Goal: Task Accomplishment & Management: Manage account settings

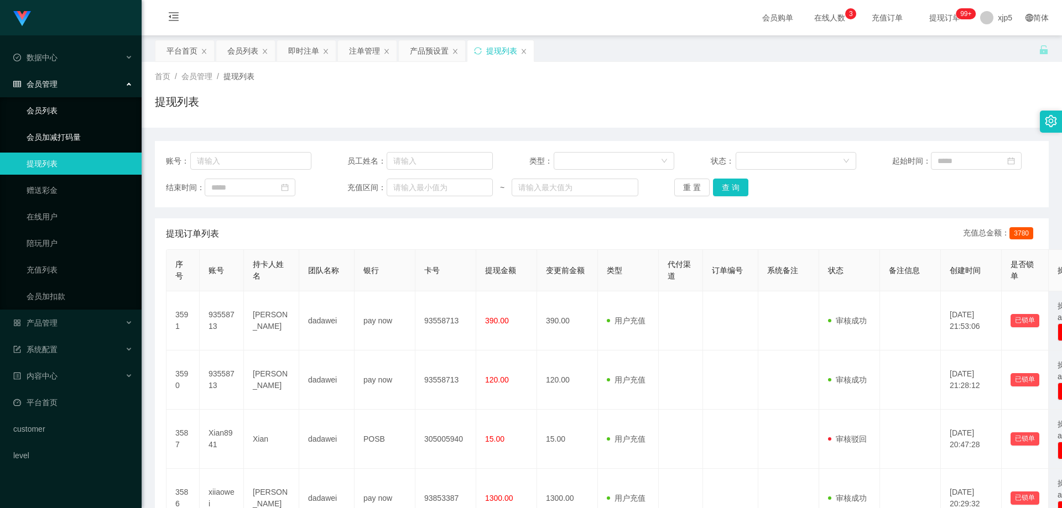
drag, startPoint x: 44, startPoint y: 109, endPoint x: 139, endPoint y: 137, distance: 99.0
click at [44, 109] on link "会员列表" at bounding box center [80, 111] width 106 height 22
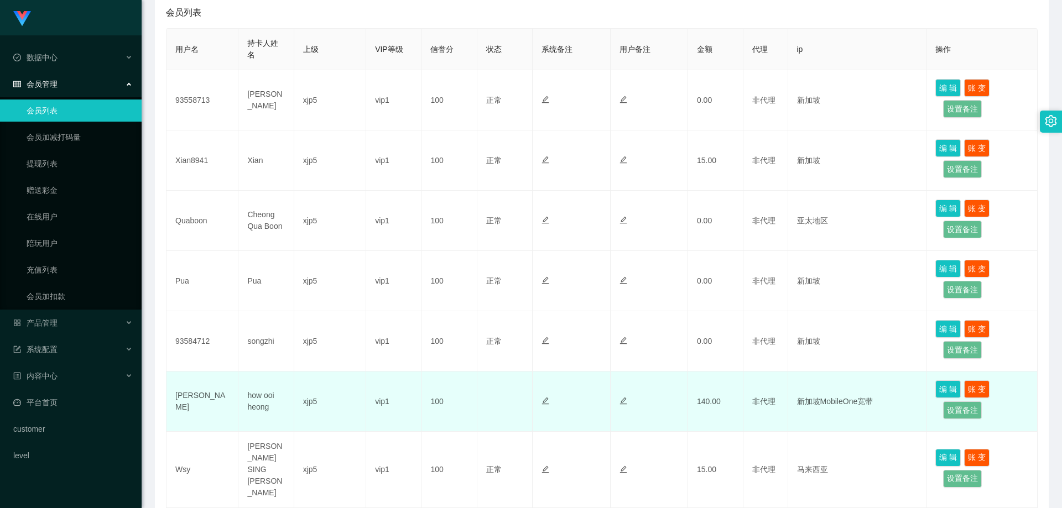
scroll to position [276, 0]
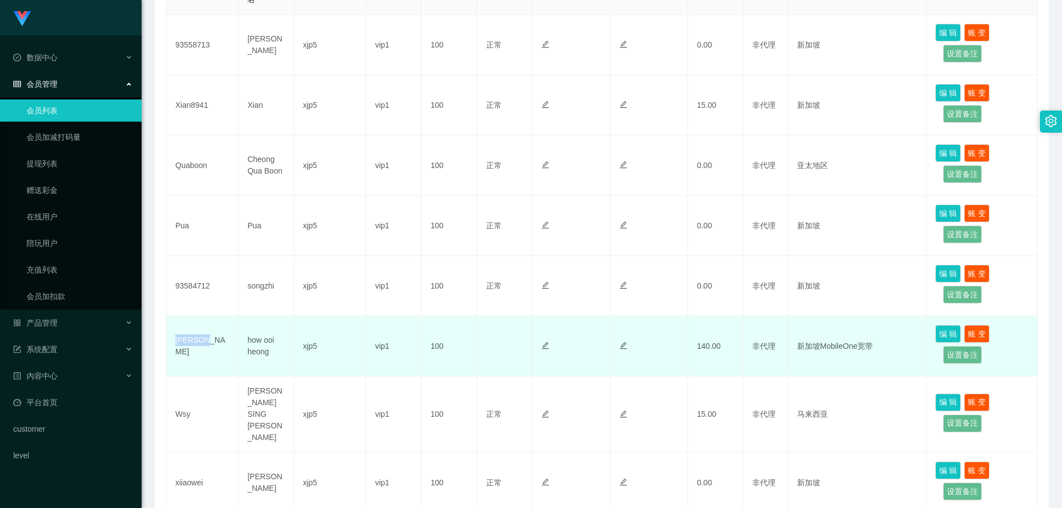
drag, startPoint x: 217, startPoint y: 352, endPoint x: 171, endPoint y: 351, distance: 45.9
click at [171, 351] on td "[PERSON_NAME]" at bounding box center [202, 346] width 72 height 60
copy td "[PERSON_NAME]"
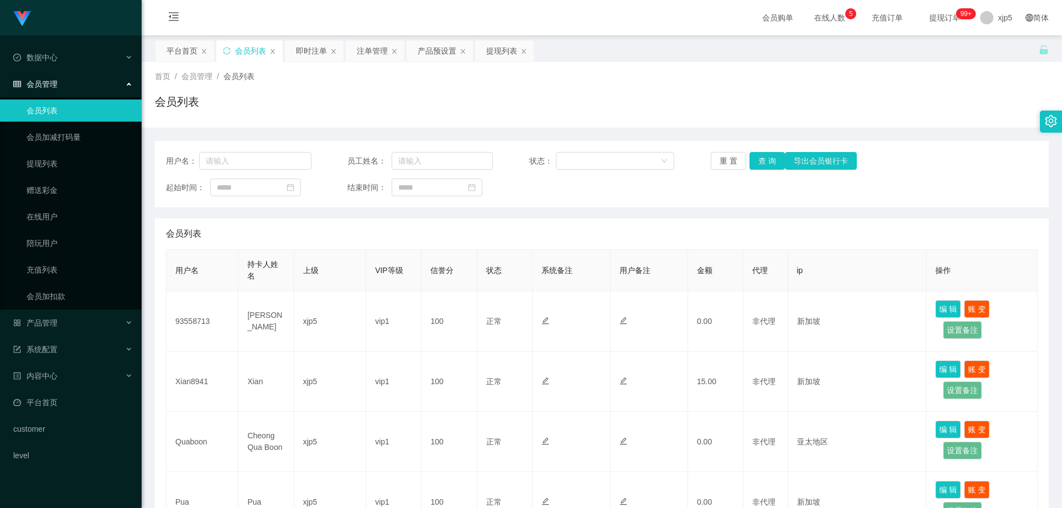
scroll to position [442, 0]
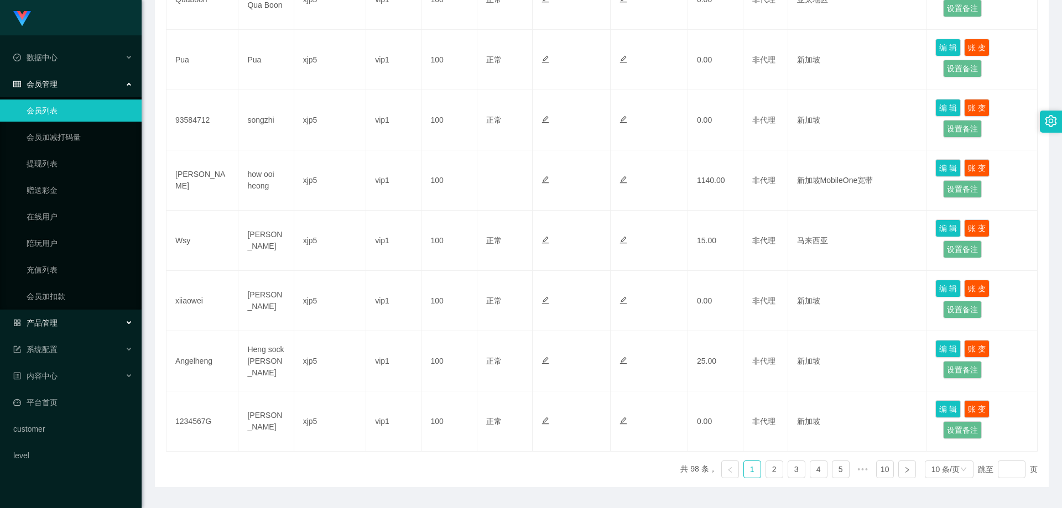
click at [65, 322] on div "产品管理" at bounding box center [71, 323] width 142 height 22
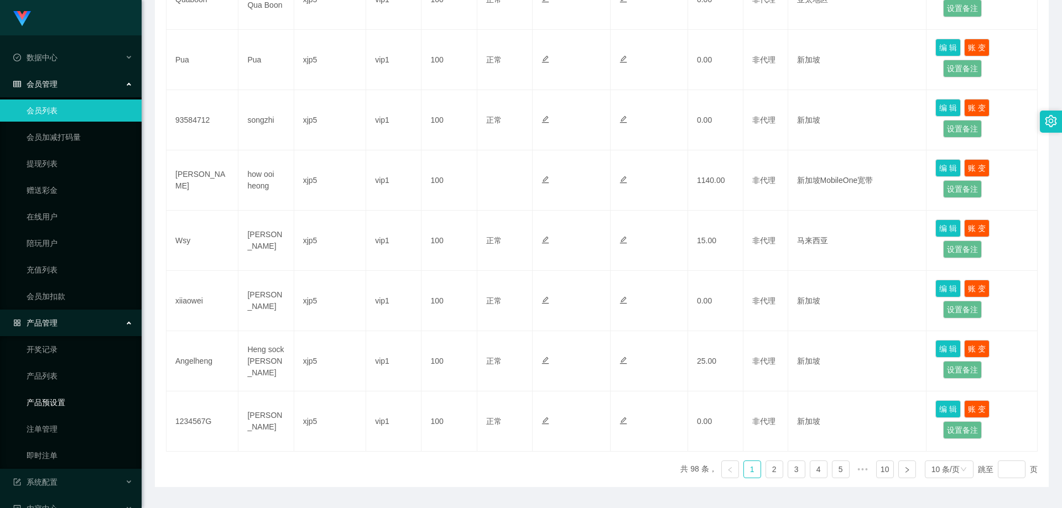
drag, startPoint x: 65, startPoint y: 410, endPoint x: 145, endPoint y: 396, distance: 81.3
click at [64, 409] on link "产品预设置" at bounding box center [80, 402] width 106 height 22
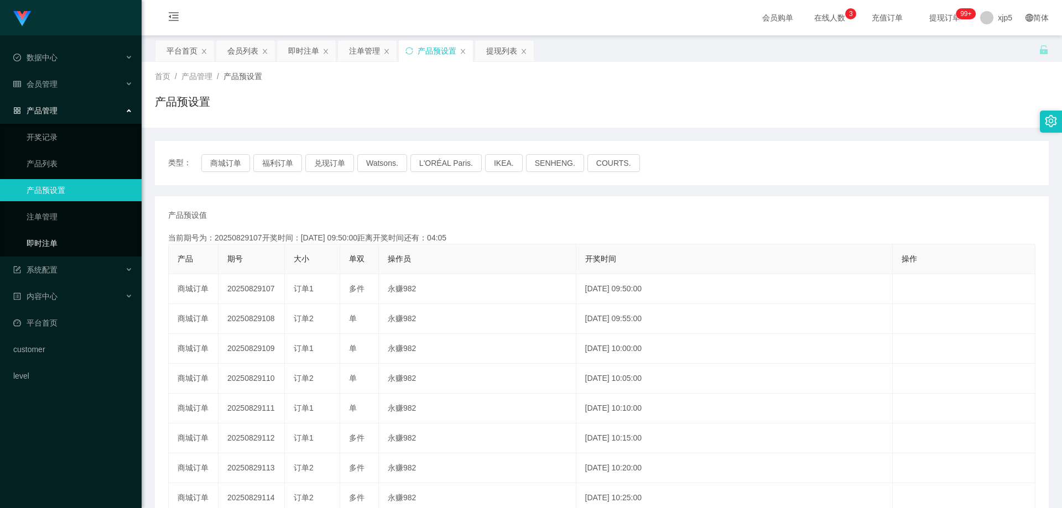
click at [60, 247] on link "即时注单" at bounding box center [80, 243] width 106 height 22
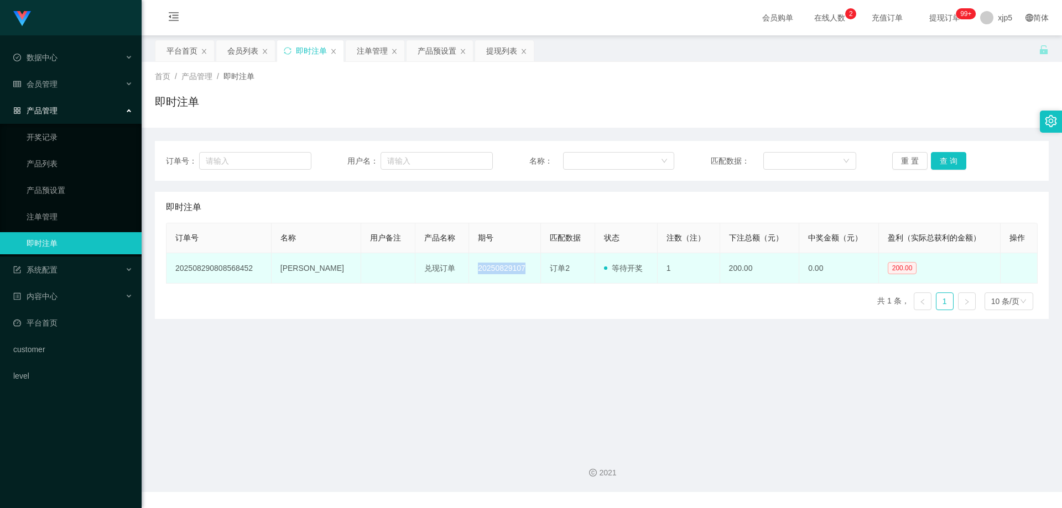
drag, startPoint x: 501, startPoint y: 268, endPoint x: 447, endPoint y: 270, distance: 53.7
click at [469, 270] on td "20250829107" at bounding box center [505, 268] width 72 height 30
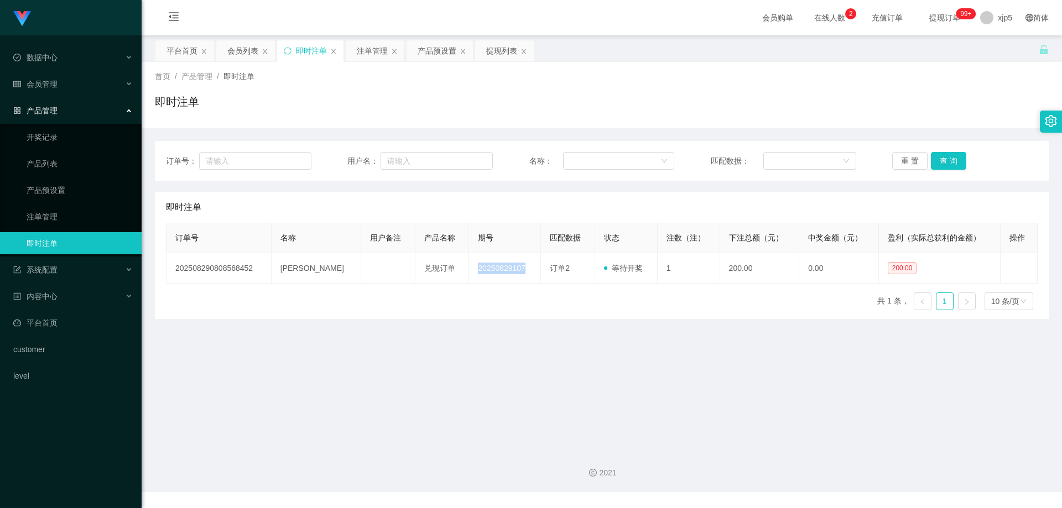
copy td "20250829107"
click at [57, 84] on span "会员管理" at bounding box center [35, 84] width 44 height 9
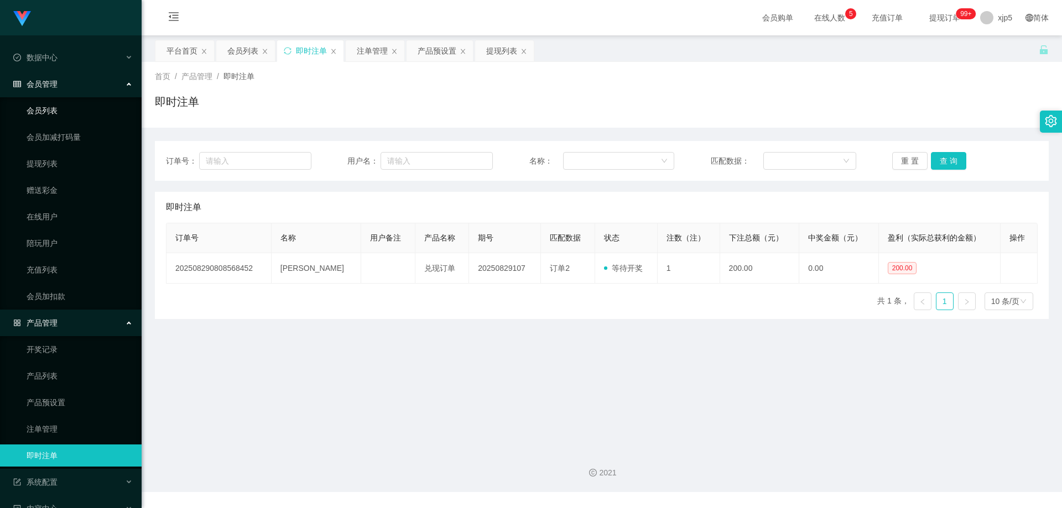
click at [55, 110] on link "会员列表" at bounding box center [80, 111] width 106 height 22
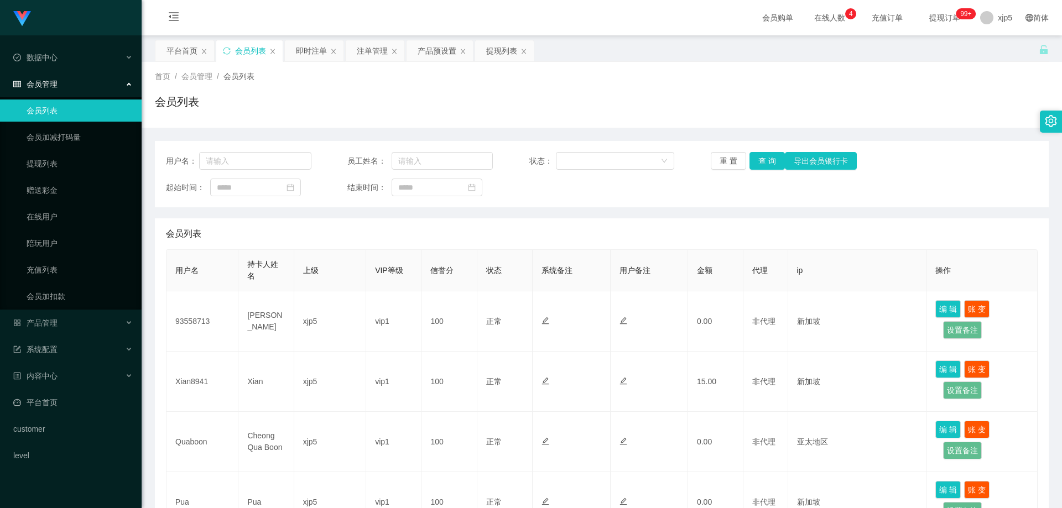
scroll to position [473, 0]
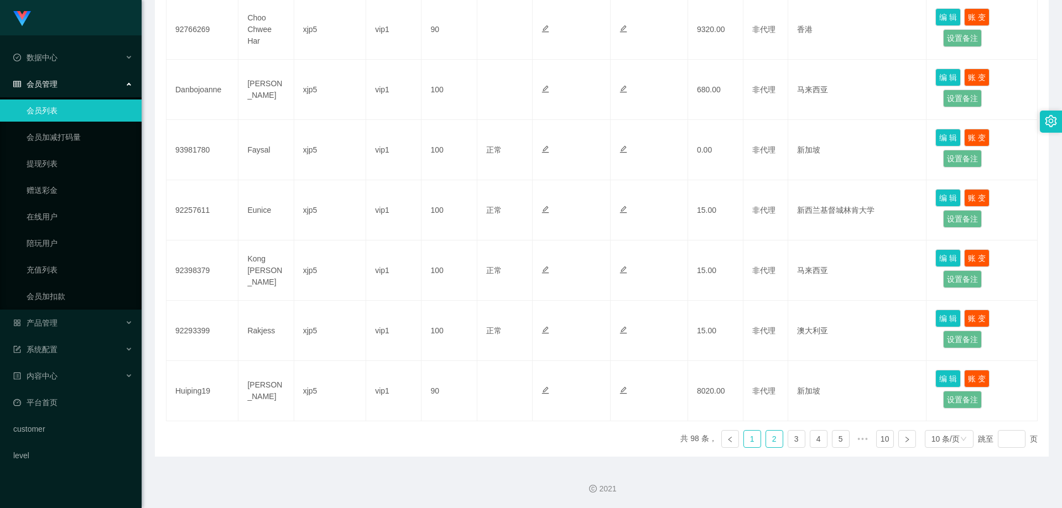
click at [744, 438] on link "1" at bounding box center [752, 439] width 17 height 17
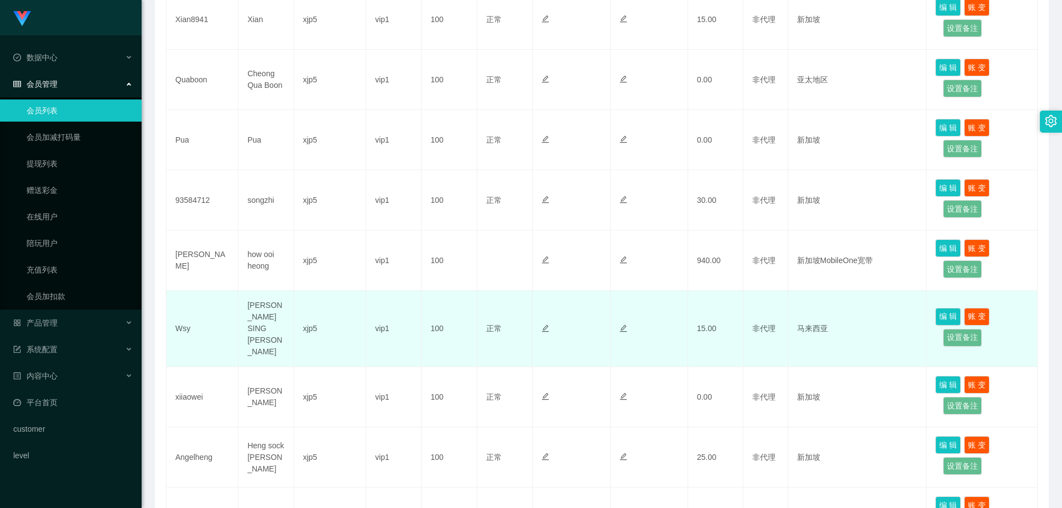
scroll to position [307, 0]
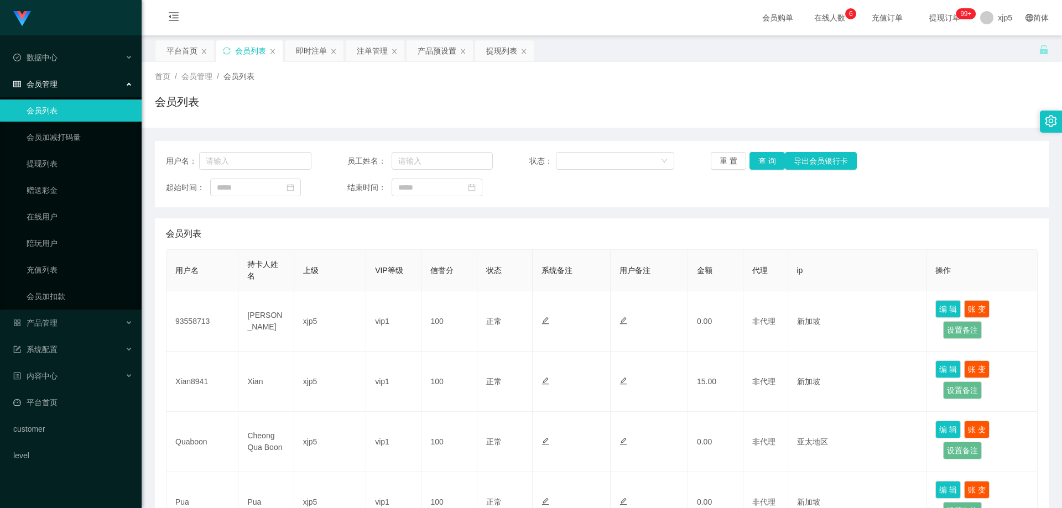
scroll to position [332, 0]
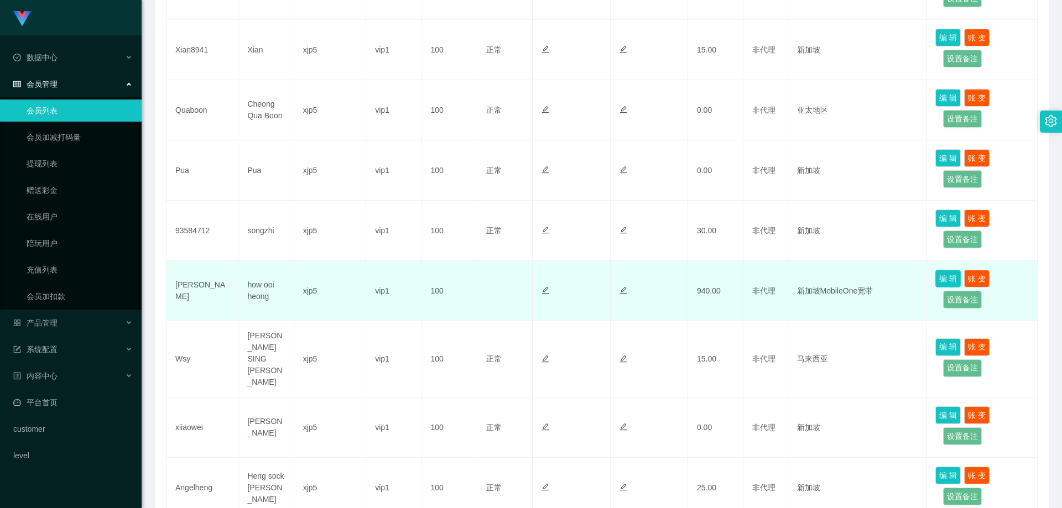
click at [939, 272] on button "编 辑" at bounding box center [947, 279] width 25 height 18
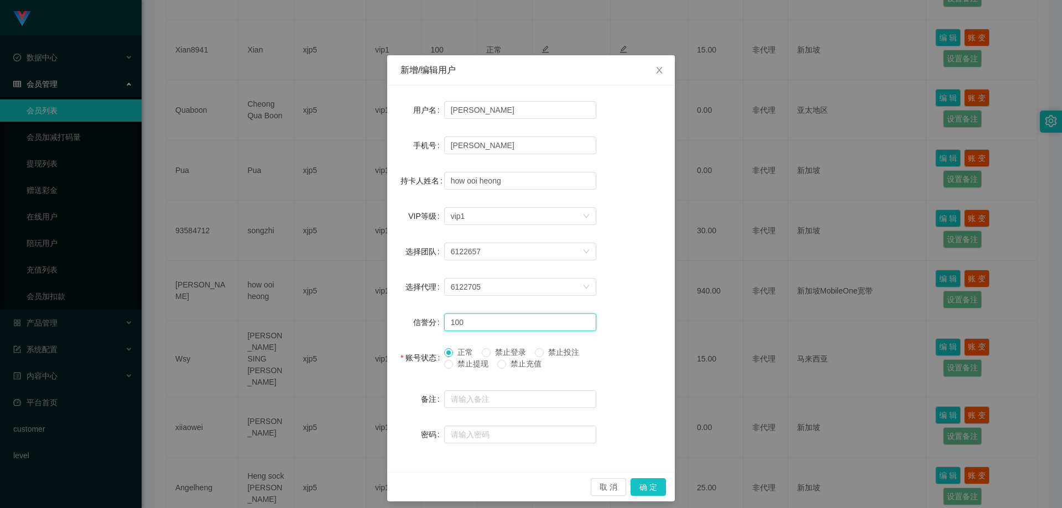
drag, startPoint x: 467, startPoint y: 328, endPoint x: 428, endPoint y: 314, distance: 40.8
click at [439, 320] on div "信誉分 100" at bounding box center [530, 322] width 261 height 22
type input "30"
drag, startPoint x: 633, startPoint y: 484, endPoint x: 637, endPoint y: 479, distance: 6.7
click at [634, 484] on button "确 定" at bounding box center [647, 487] width 35 height 18
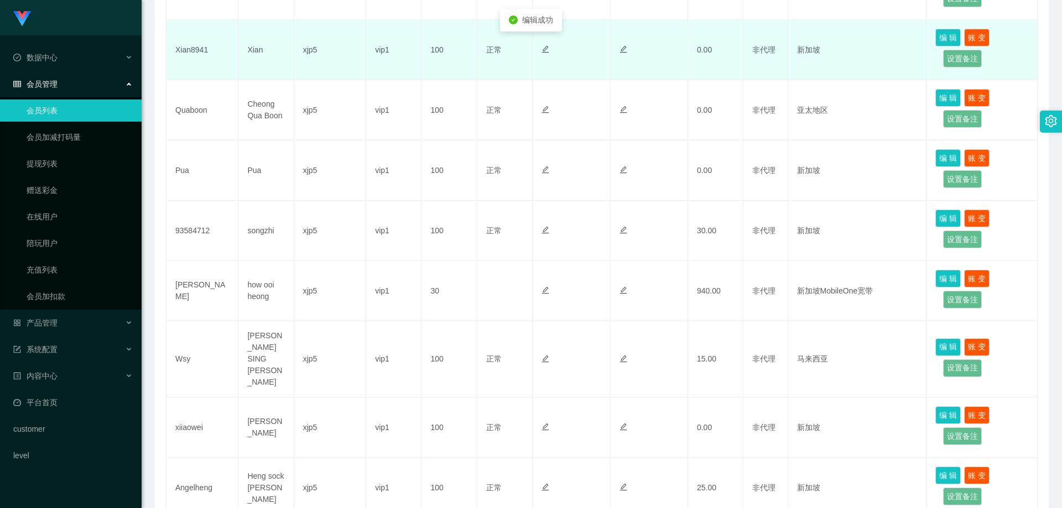
drag, startPoint x: 649, startPoint y: 355, endPoint x: 639, endPoint y: 353, distance: 10.2
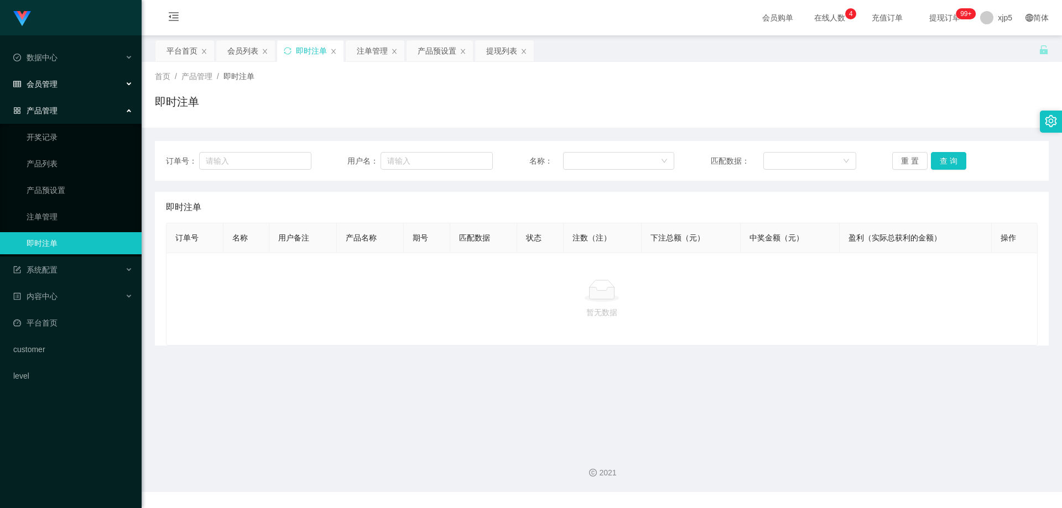
click at [53, 80] on span "会员管理" at bounding box center [35, 84] width 44 height 9
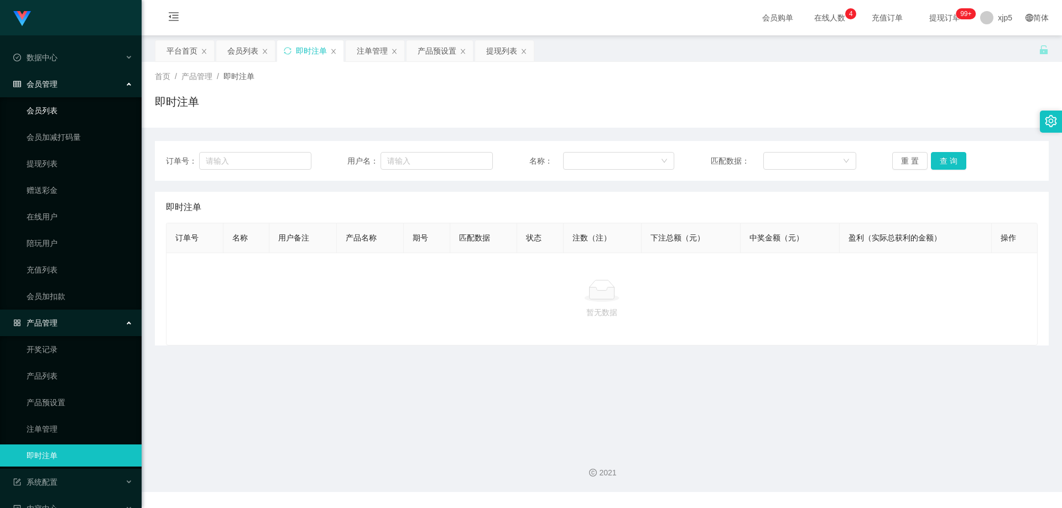
click at [56, 104] on link "会员列表" at bounding box center [80, 111] width 106 height 22
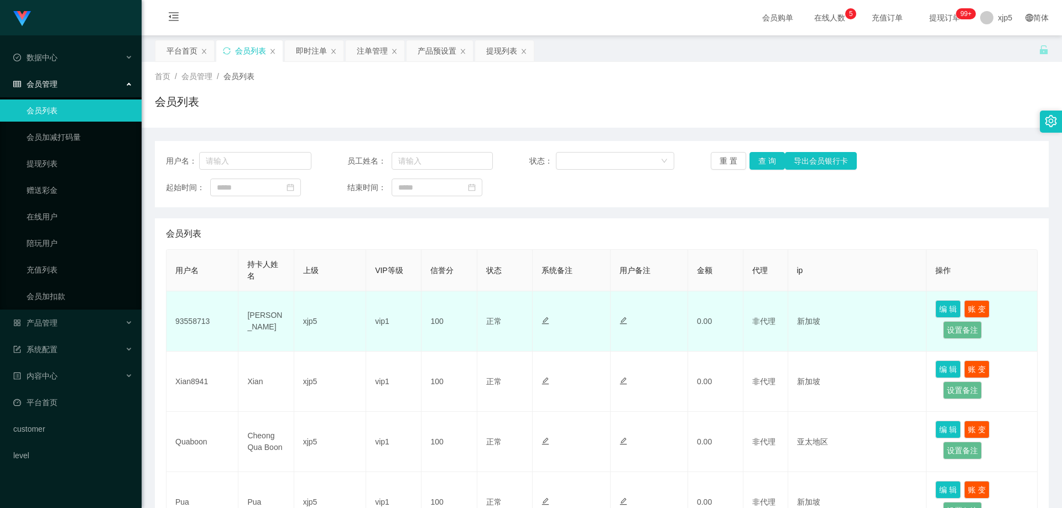
scroll to position [111, 0]
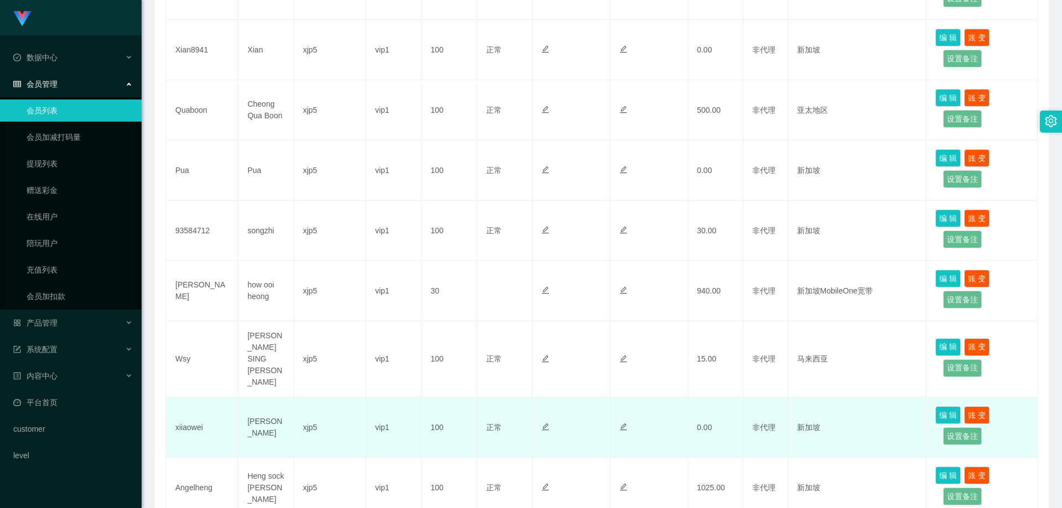
scroll to position [387, 0]
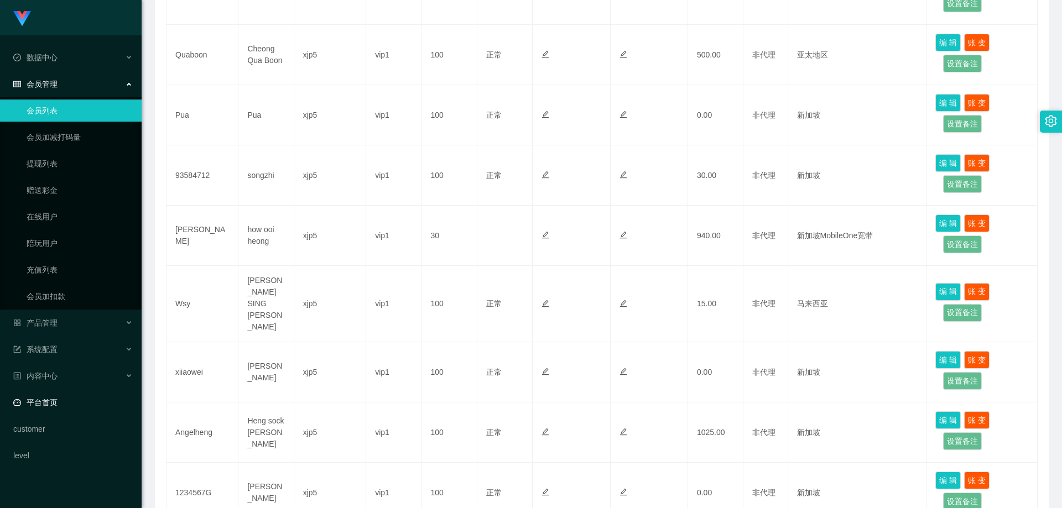
click at [69, 397] on link "平台首页" at bounding box center [72, 402] width 119 height 22
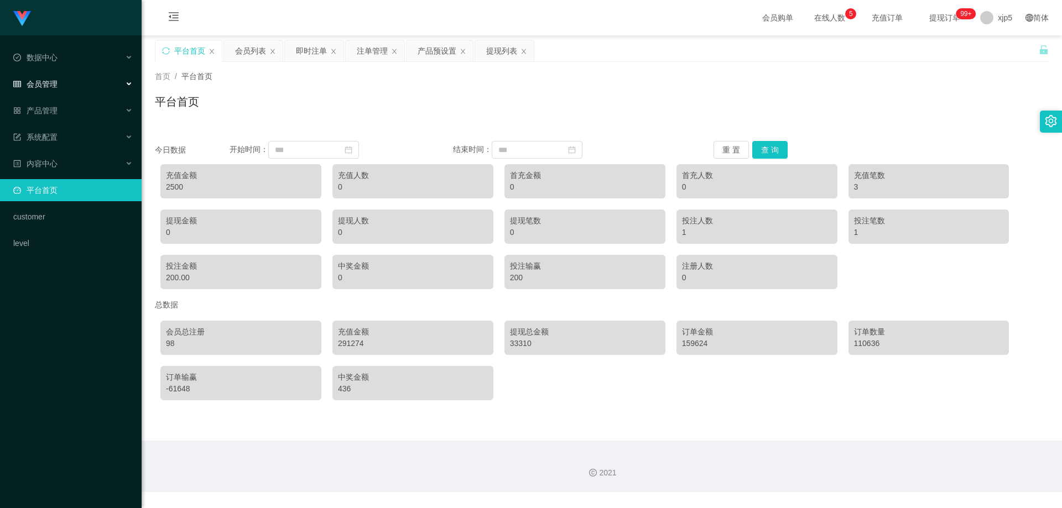
drag, startPoint x: 56, startPoint y: 87, endPoint x: 57, endPoint y: 96, distance: 8.4
click at [56, 87] on span "会员管理" at bounding box center [35, 84] width 44 height 9
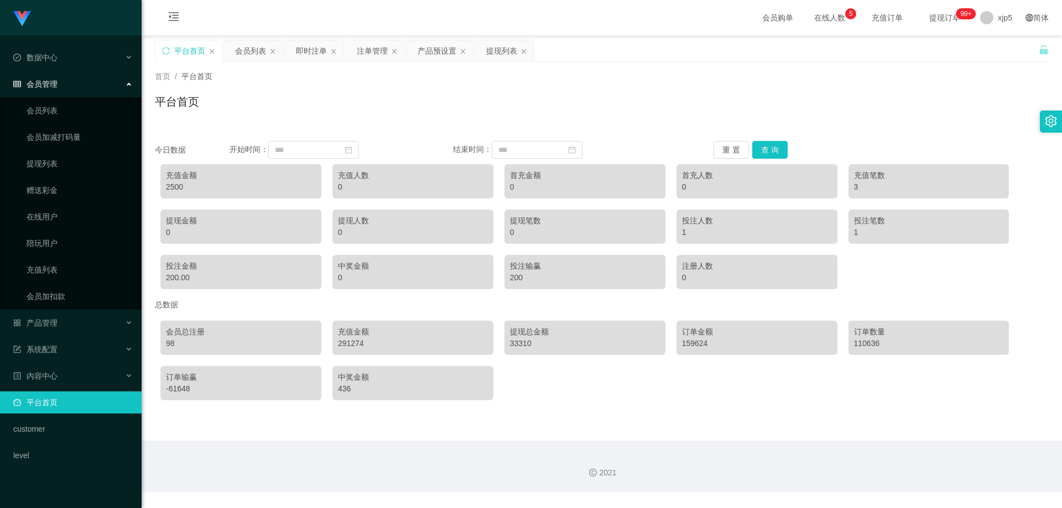
click at [49, 115] on link "会员列表" at bounding box center [80, 111] width 106 height 22
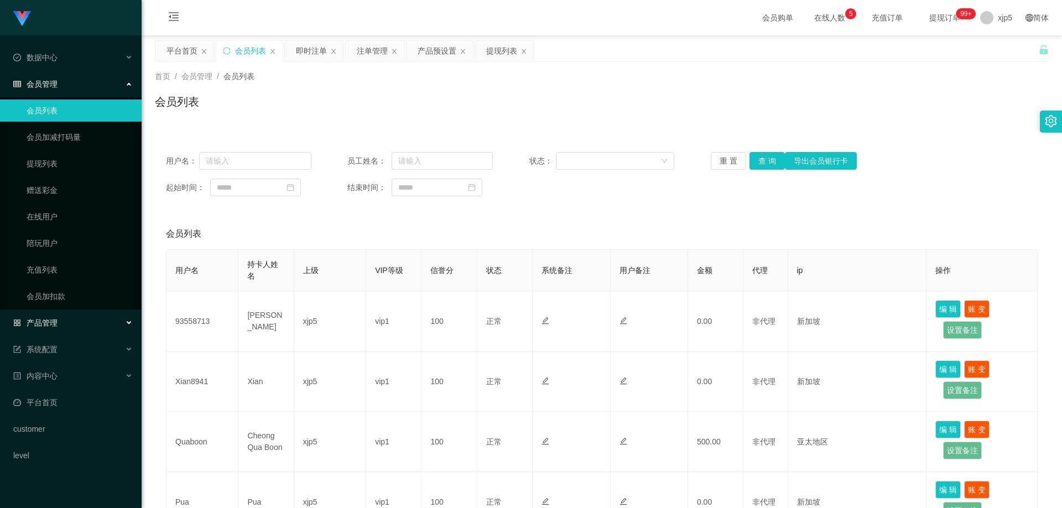
drag, startPoint x: 80, startPoint y: 330, endPoint x: 83, endPoint y: 334, distance: 5.9
click at [80, 330] on div "产品管理" at bounding box center [71, 323] width 142 height 22
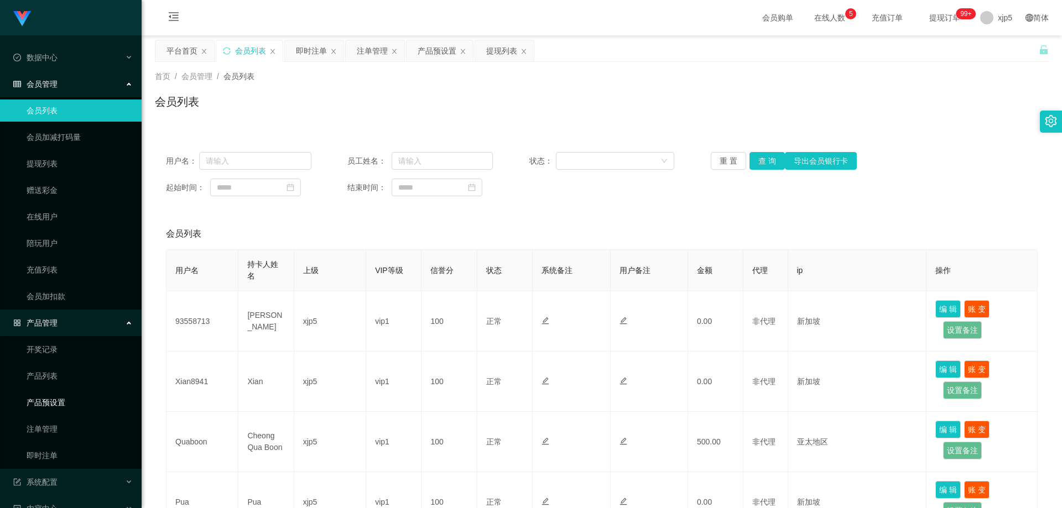
click at [71, 400] on link "产品预设置" at bounding box center [80, 402] width 106 height 22
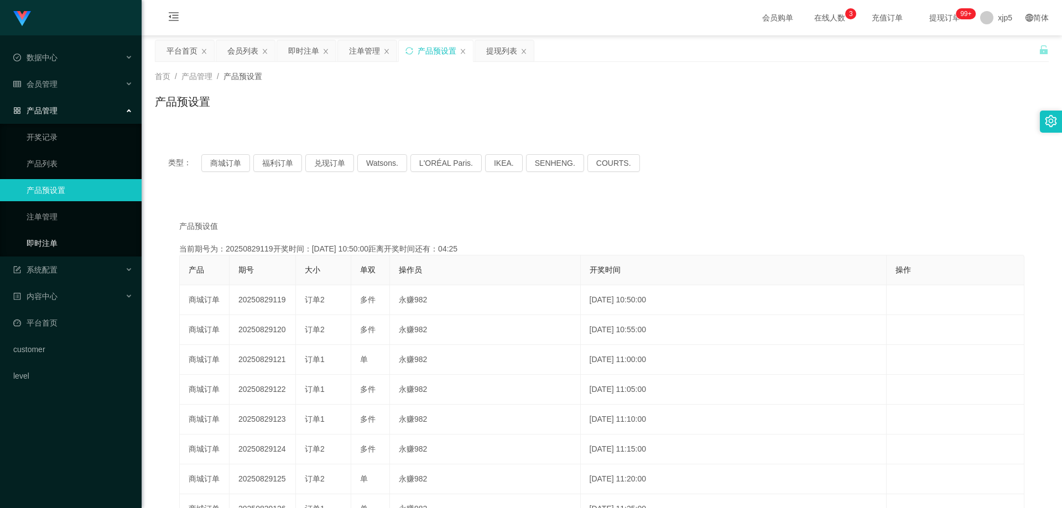
click at [49, 240] on link "即时注单" at bounding box center [80, 243] width 106 height 22
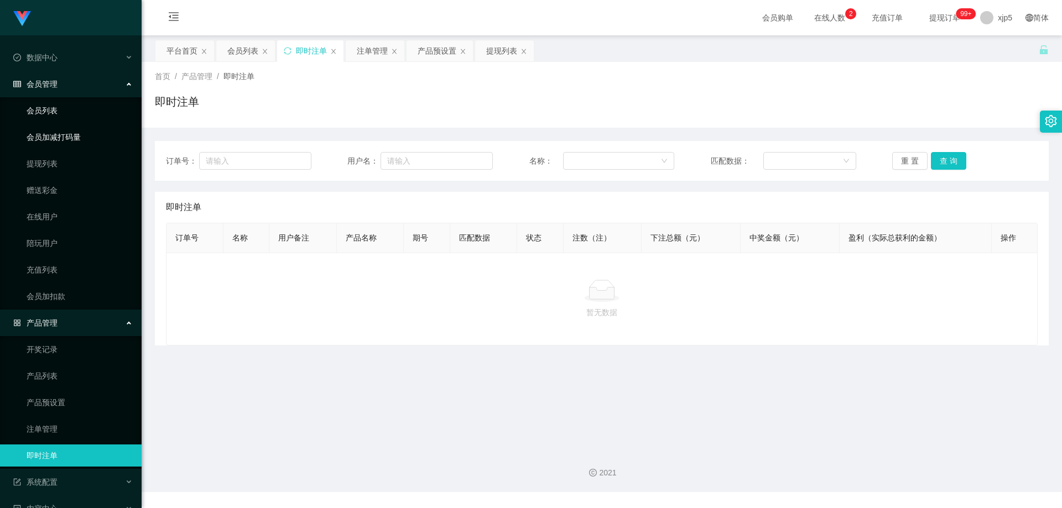
click at [48, 114] on link "会员列表" at bounding box center [80, 111] width 106 height 22
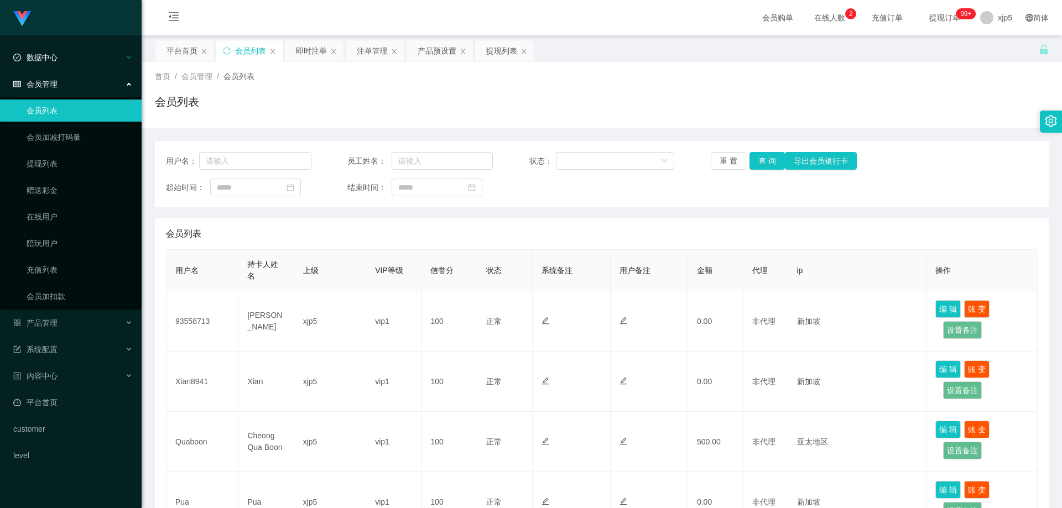
scroll to position [111, 0]
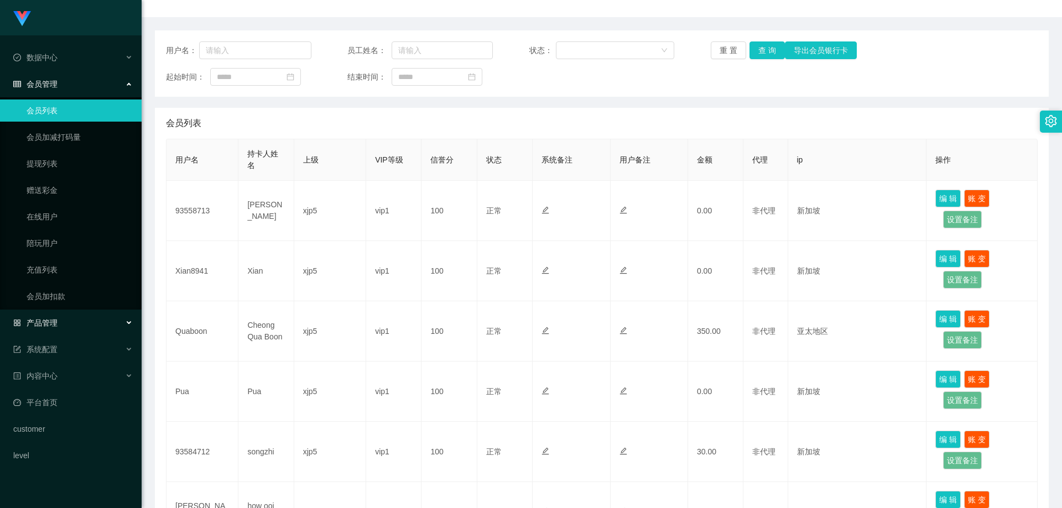
click at [80, 322] on div "产品管理" at bounding box center [71, 323] width 142 height 22
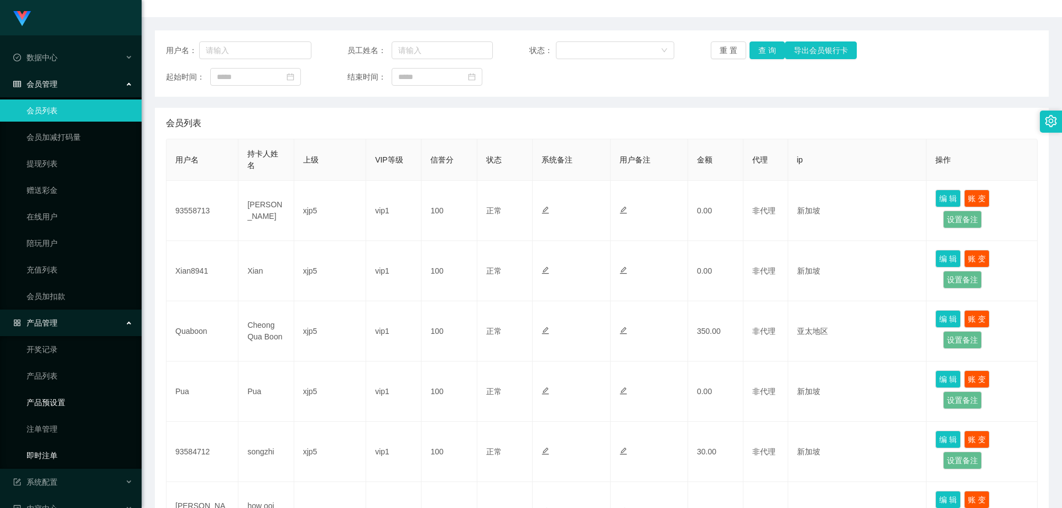
drag, startPoint x: 52, startPoint y: 456, endPoint x: 102, endPoint y: 402, distance: 73.1
click at [53, 455] on link "即时注单" at bounding box center [80, 456] width 106 height 22
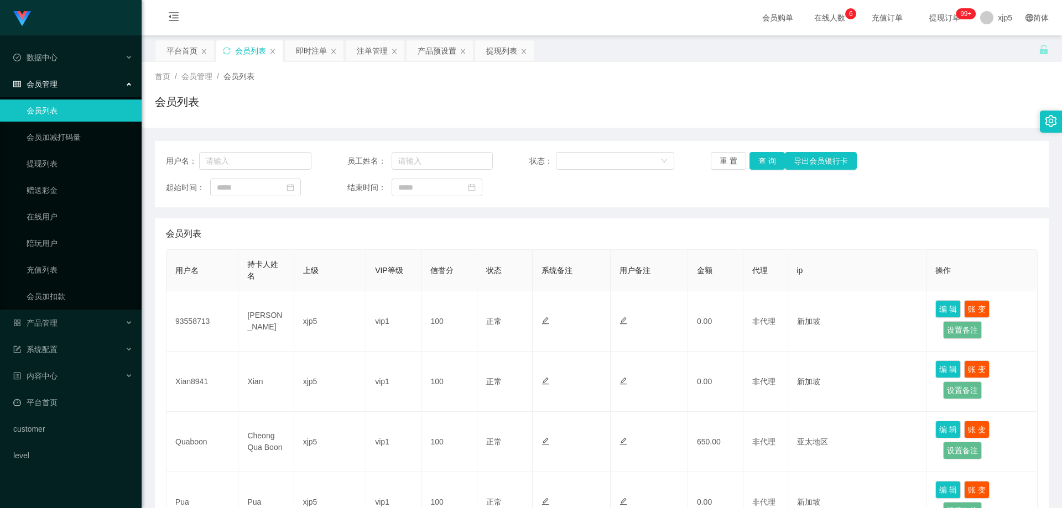
scroll to position [166, 0]
